Goal: Task Accomplishment & Management: Manage account settings

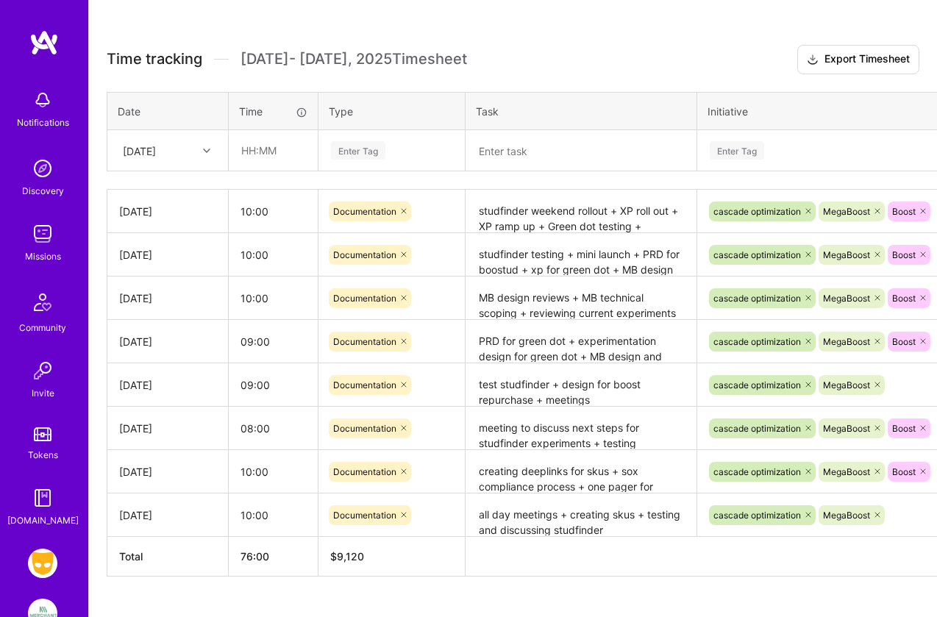
scroll to position [411, 0]
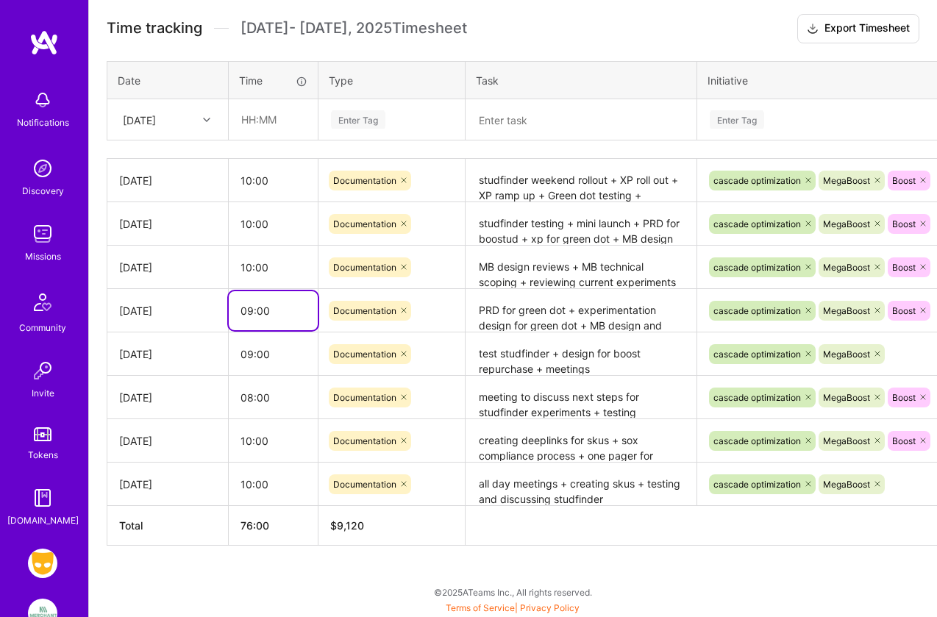
click at [250, 309] on input "09:00" at bounding box center [273, 310] width 89 height 39
type input "10:00"
click at [385, 44] on div "Time tracking [DATE] - [DATE] Timesheet Export Timesheet Date Time Type Task In…" at bounding box center [513, 280] width 813 height 532
click at [241, 358] on input "09:00" at bounding box center [273, 354] width 89 height 39
click at [254, 353] on input "09:00" at bounding box center [273, 354] width 89 height 39
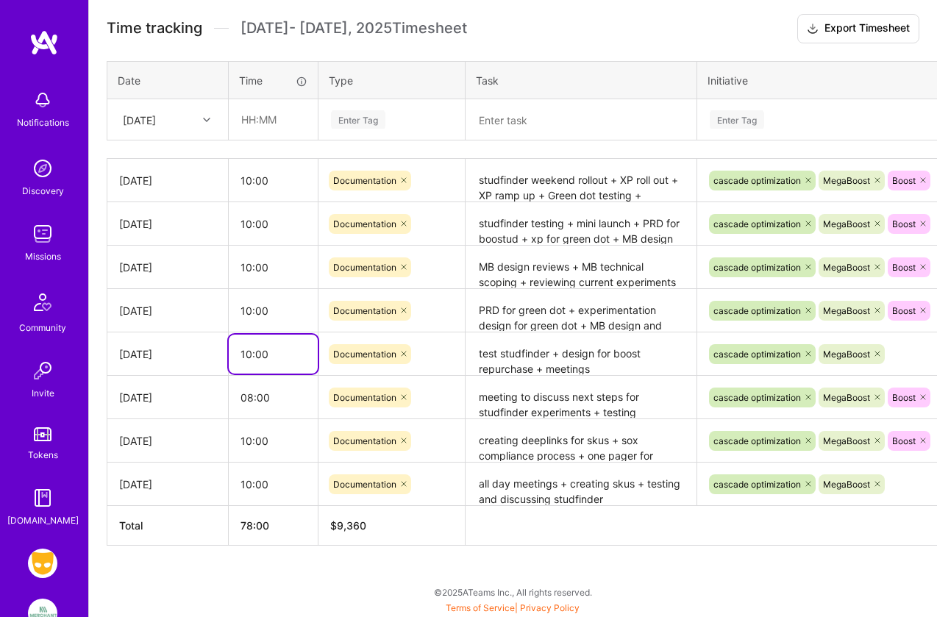
type input "10:00"
click at [231, 570] on div "Active [DATE] - [DATE] 77:00 h $9,240 Invoiced [DATE] - [DATE] 97:00 h $11,640 …" at bounding box center [513, 230] width 848 height 776
click at [251, 394] on input "08:00" at bounding box center [273, 397] width 89 height 39
type input "10:00"
click at [240, 585] on div "Active [DATE] - [DATE] 78:00 h $9,360 Invoiced [DATE] - [DATE] 97:00 h $11,640 …" at bounding box center [513, 230] width 848 height 776
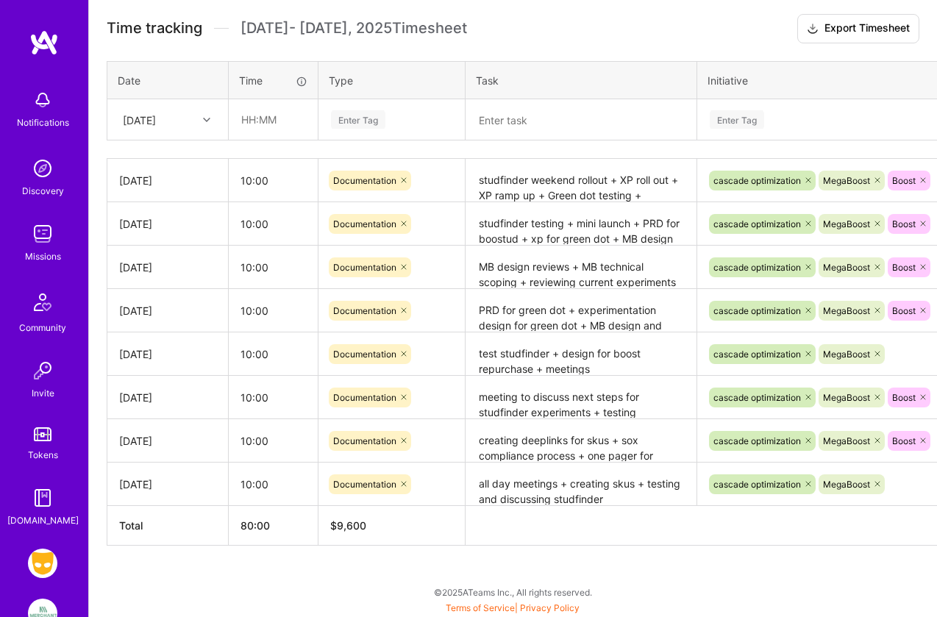
click at [243, 585] on div "Active [DATE] - [DATE] 80:00 h $9,600 Invoiced [DATE] - [DATE] 97:00 h $11,640 …" at bounding box center [513, 230] width 848 height 776
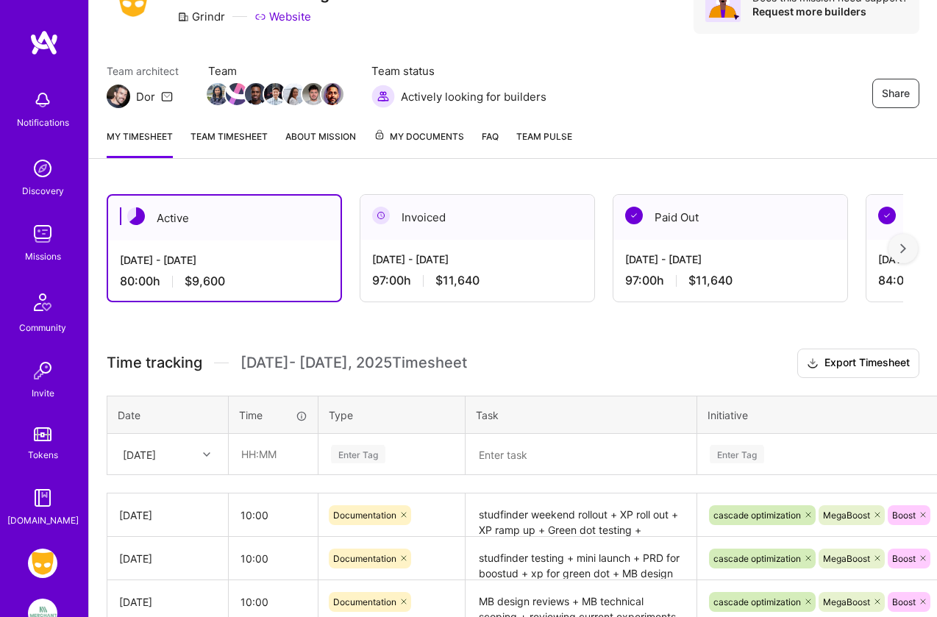
scroll to position [0, 0]
